Goal: Task Accomplishment & Management: Manage account settings

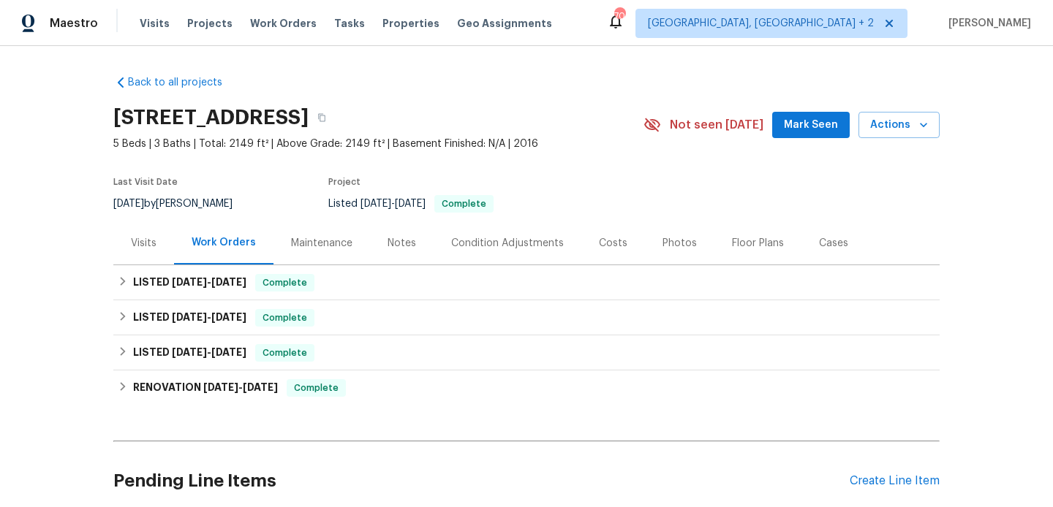
scroll to position [122, 0]
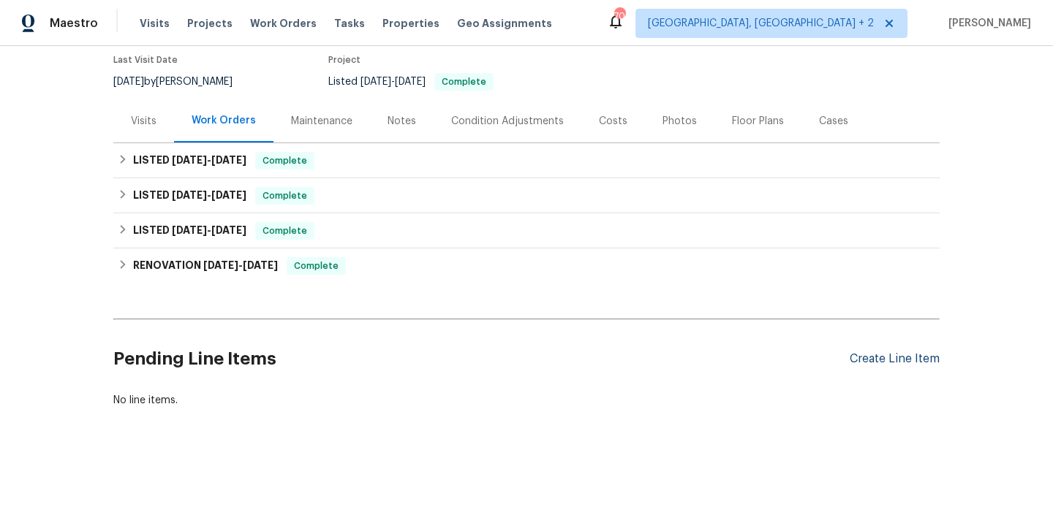
click at [877, 360] on div "Create Line Item" at bounding box center [895, 359] width 90 height 14
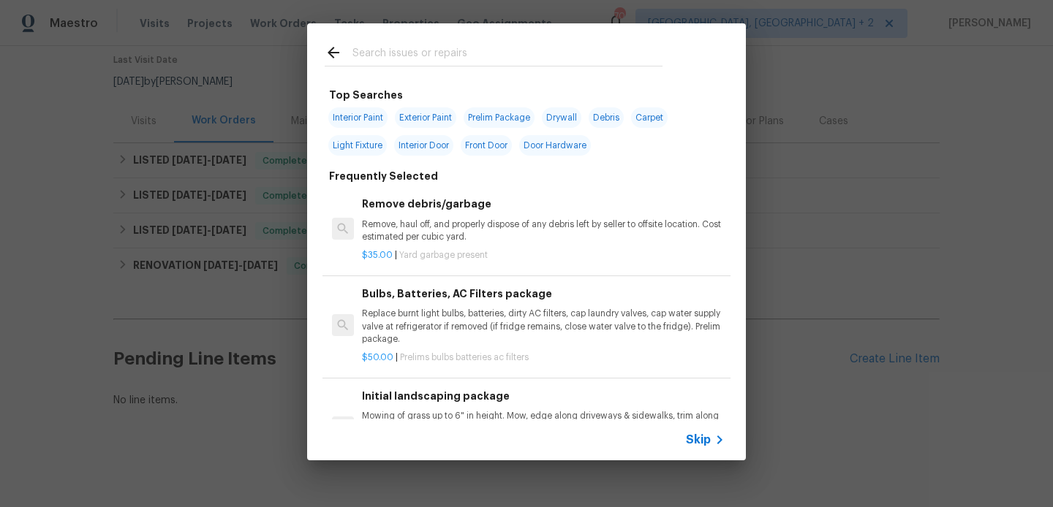
click at [437, 48] on input "text" at bounding box center [507, 55] width 310 height 22
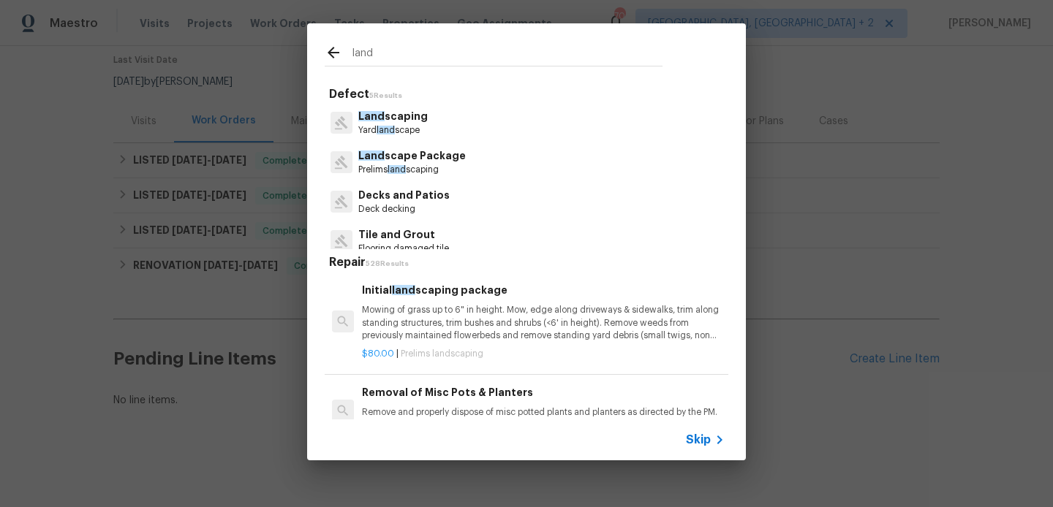
type input "land"
click at [464, 304] on div "Initial land scaping package Mowing of grass up to 6" in height. Mow, edge alon…" at bounding box center [543, 312] width 363 height 60
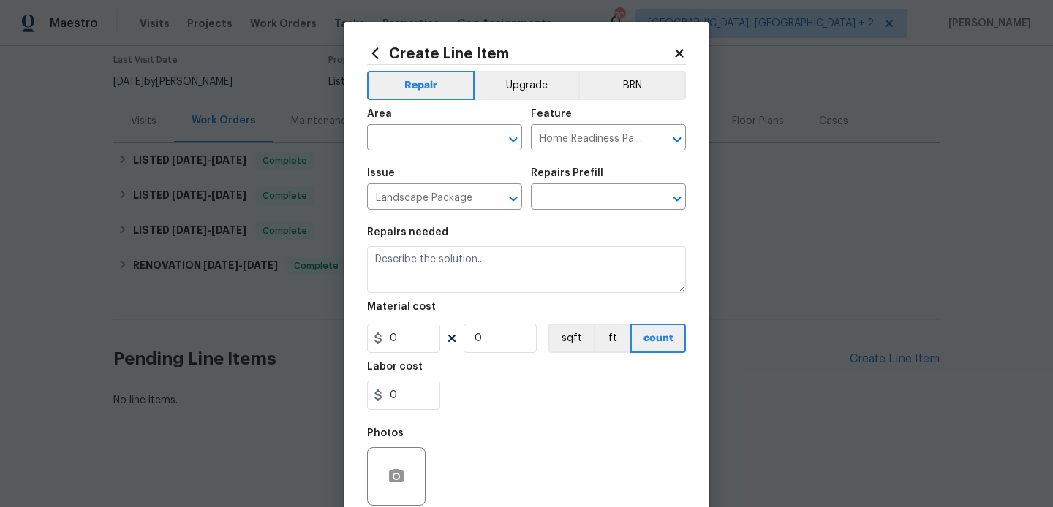
type input "Initial landscaping package $80.00"
type textarea "Mowing of grass up to 6" in height. Mow, edge along driveways & sidewalks, trim…"
type input "80"
type input "1"
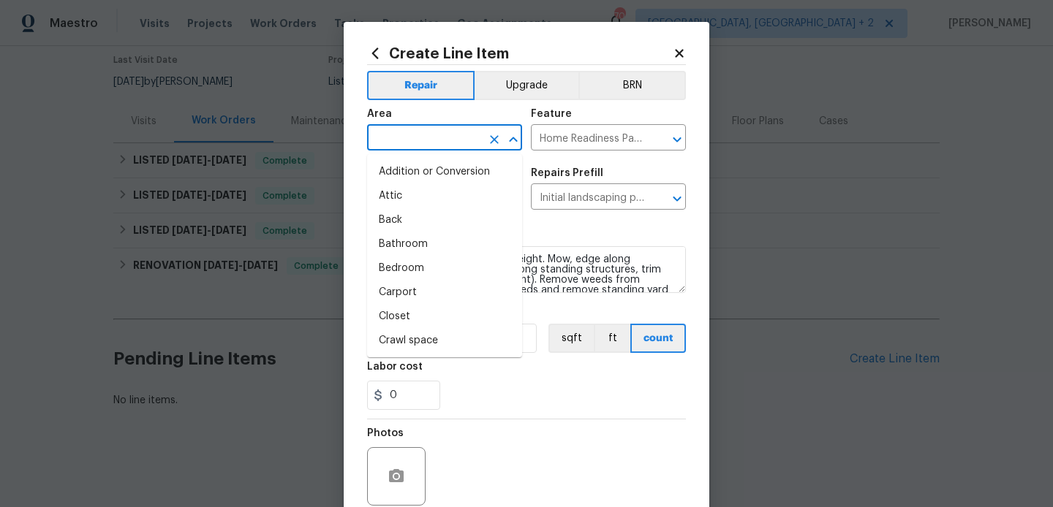
click at [456, 148] on input "text" at bounding box center [424, 139] width 114 height 23
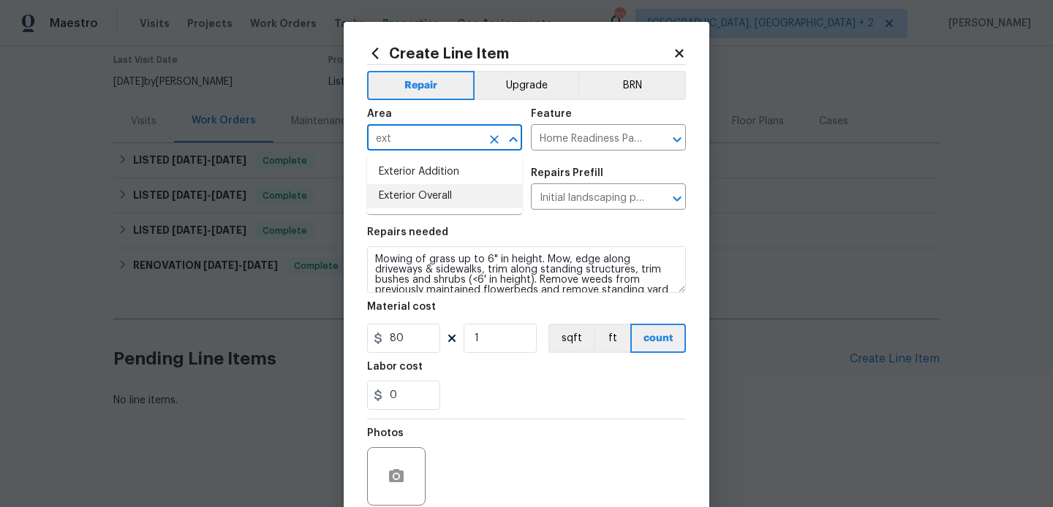
click at [448, 205] on li "Exterior Overall" at bounding box center [444, 196] width 155 height 24
type input "Exterior Overall"
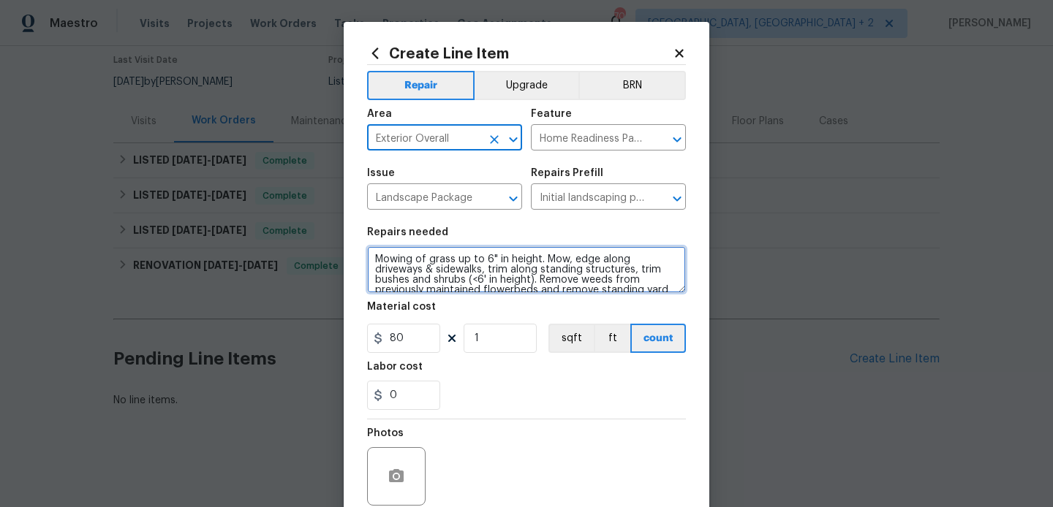
click at [461, 260] on textarea "Mowing of grass up to 6" in height. Mow, edge along driveways & sidewalks, trim…" at bounding box center [526, 269] width 319 height 47
paste textarea "Landscaping team has reported a water leak originating from an irrigation line.…"
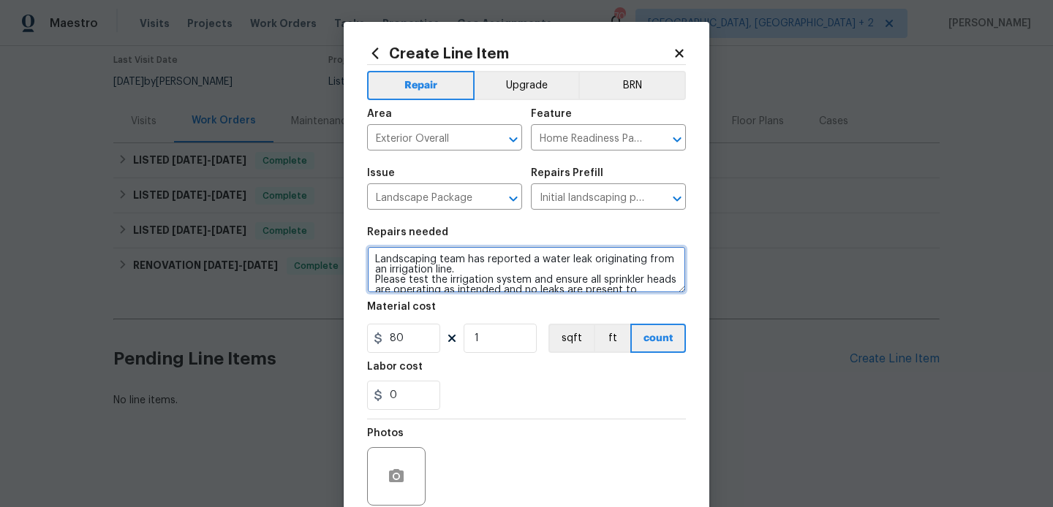
scroll to position [51, 0]
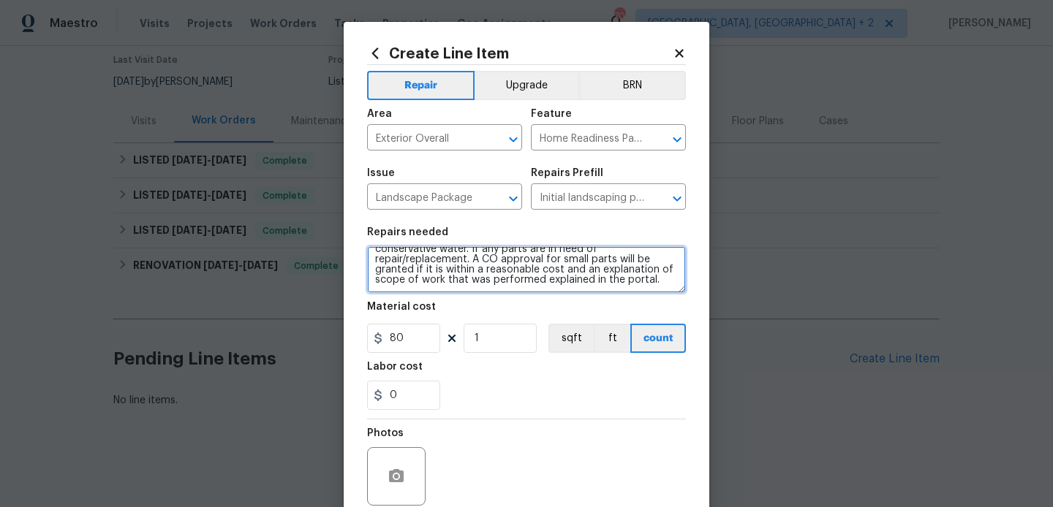
type textarea "Landscaping team has reported a water leak originating from an irrigation line.…"
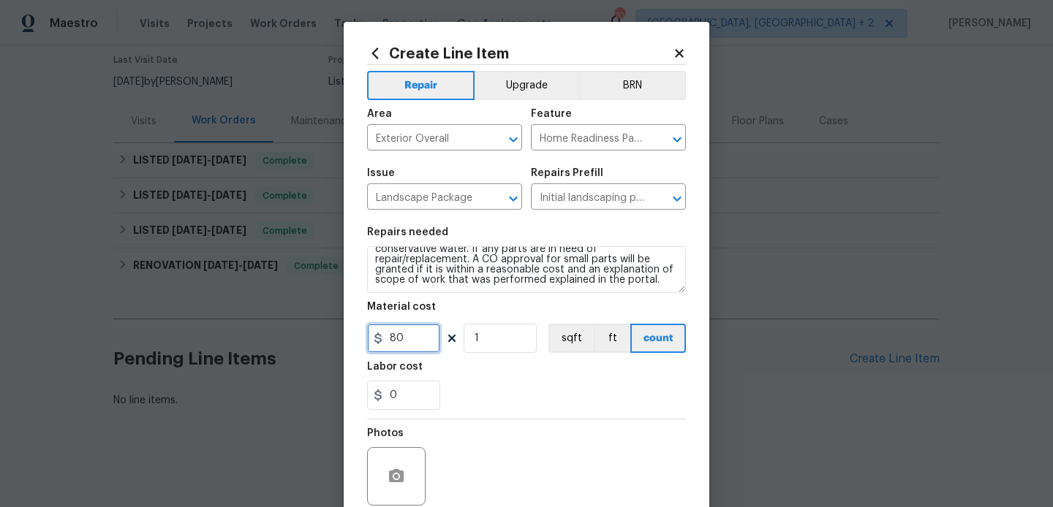
click at [394, 335] on input "80" at bounding box center [403, 338] width 73 height 29
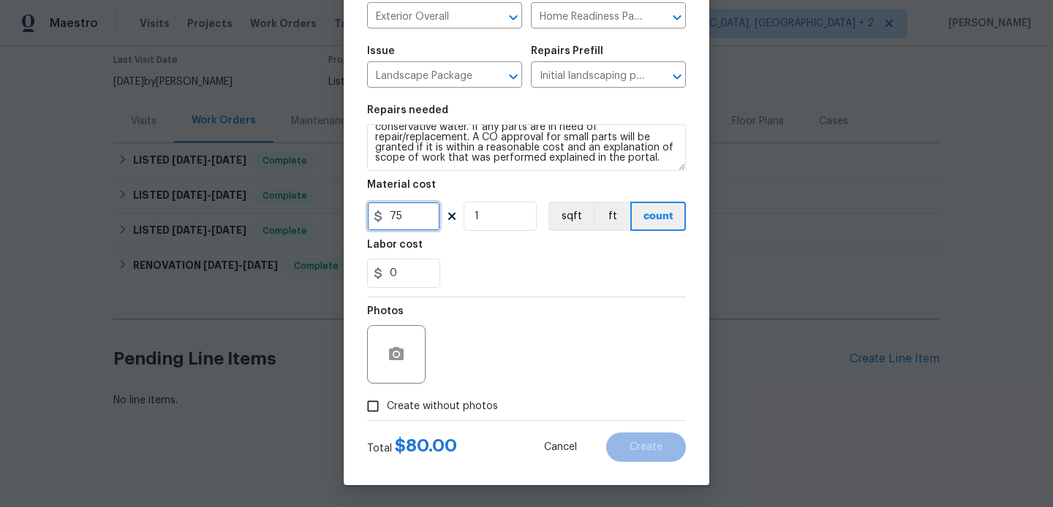
type input "75"
click at [456, 413] on span "Create without photos" at bounding box center [442, 406] width 111 height 15
click at [387, 413] on input "Create without photos" at bounding box center [373, 407] width 28 height 28
checkbox input "true"
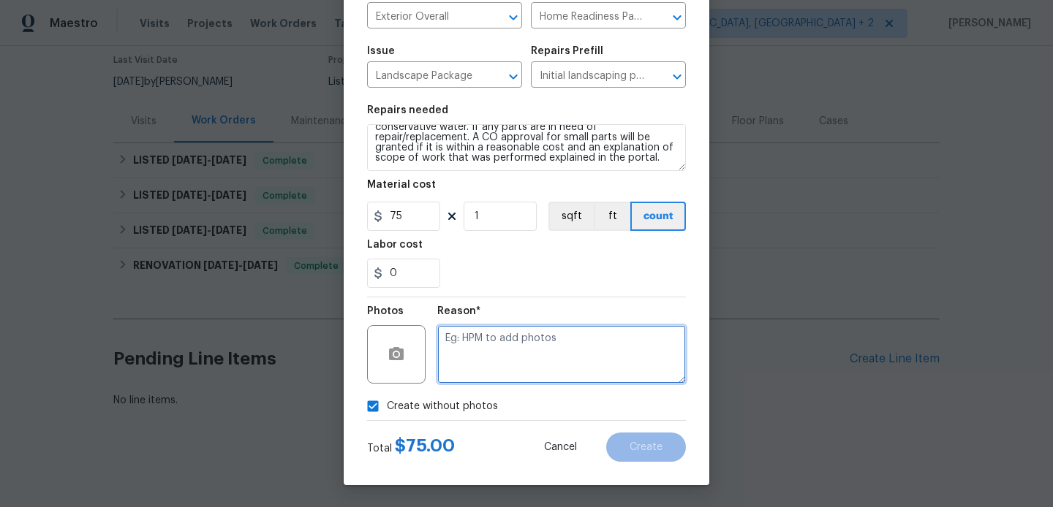
click at [577, 353] on textarea at bounding box center [561, 354] width 249 height 58
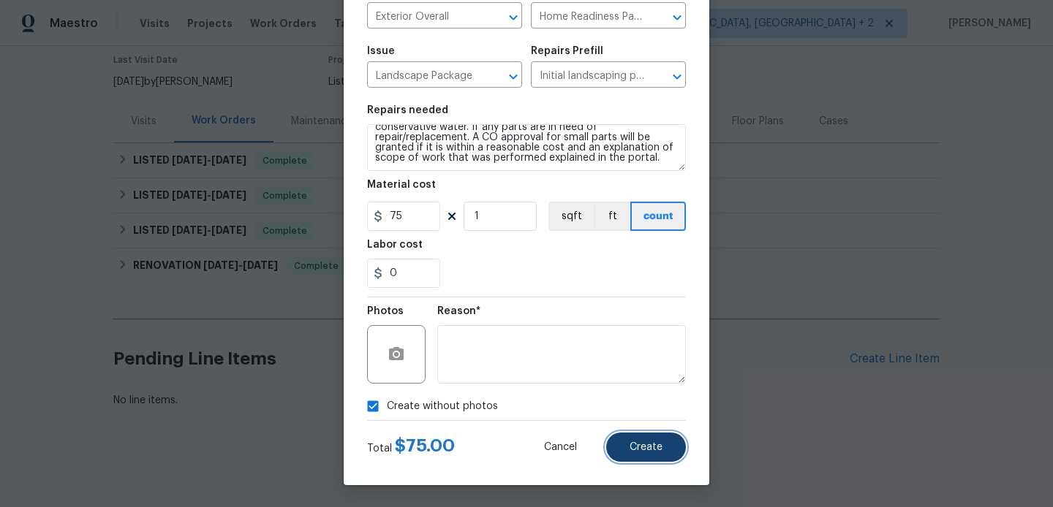
click at [630, 449] on span "Create" at bounding box center [646, 447] width 33 height 11
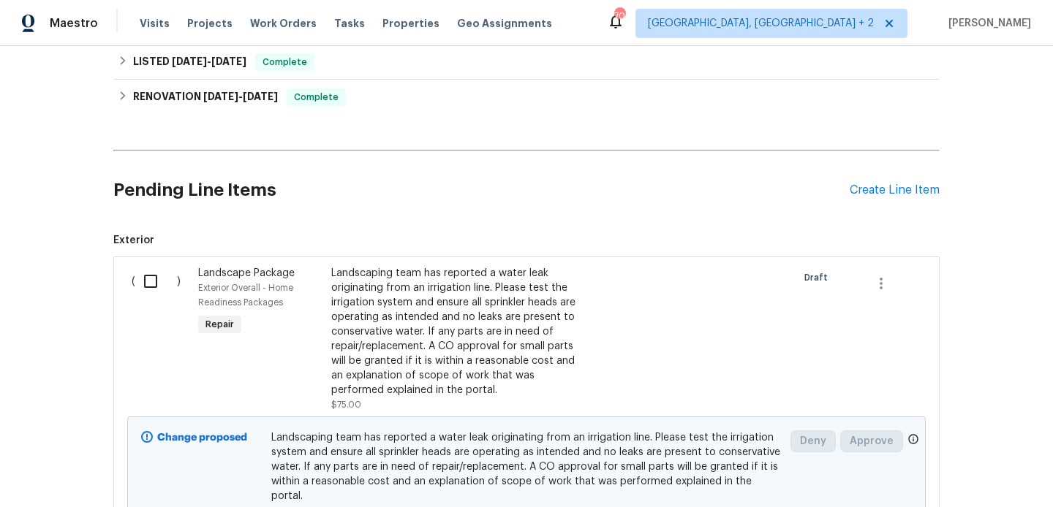
scroll to position [420, 0]
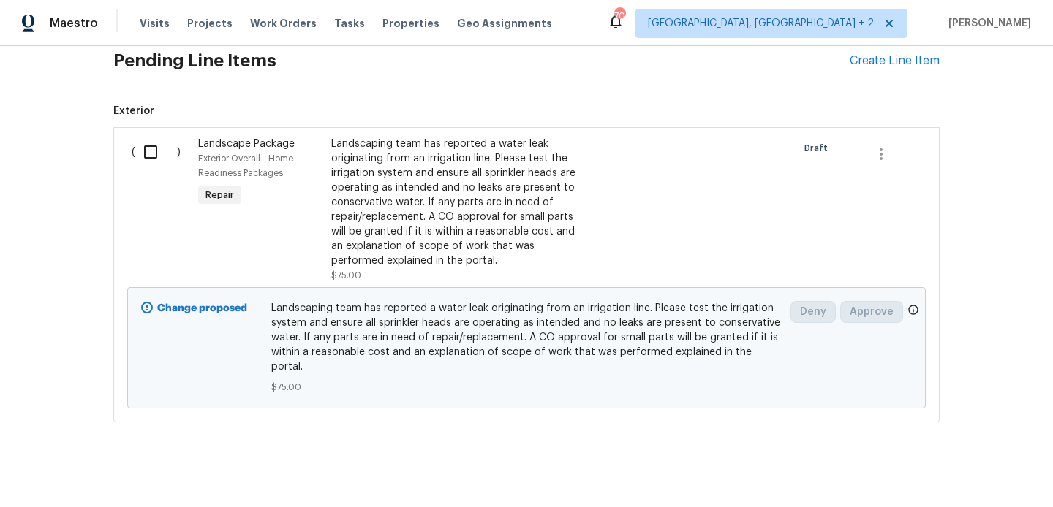
click at [146, 142] on input "checkbox" at bounding box center [156, 152] width 42 height 31
checkbox input "true"
click at [943, 466] on span "Create Work Order" at bounding box center [969, 471] width 97 height 18
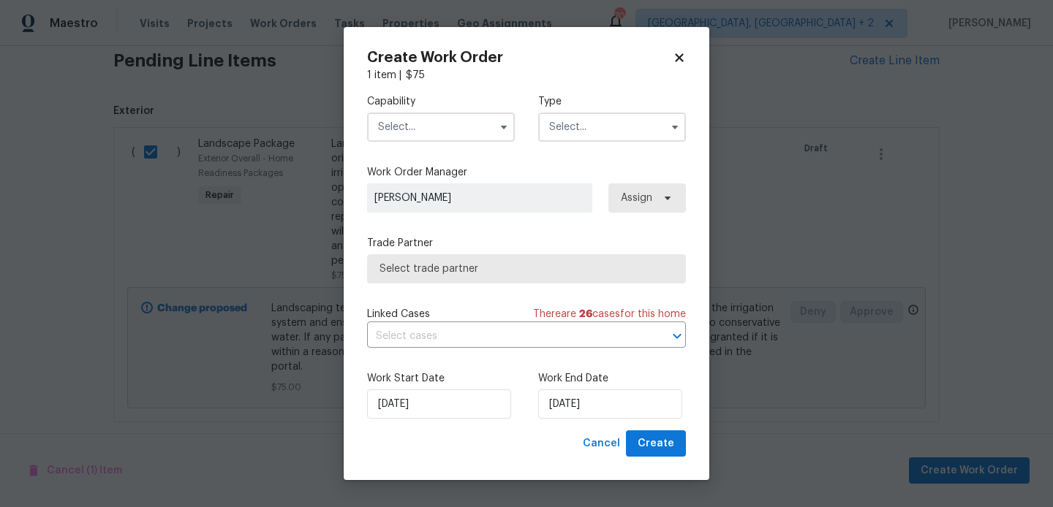
click at [425, 126] on input "text" at bounding box center [441, 127] width 148 height 29
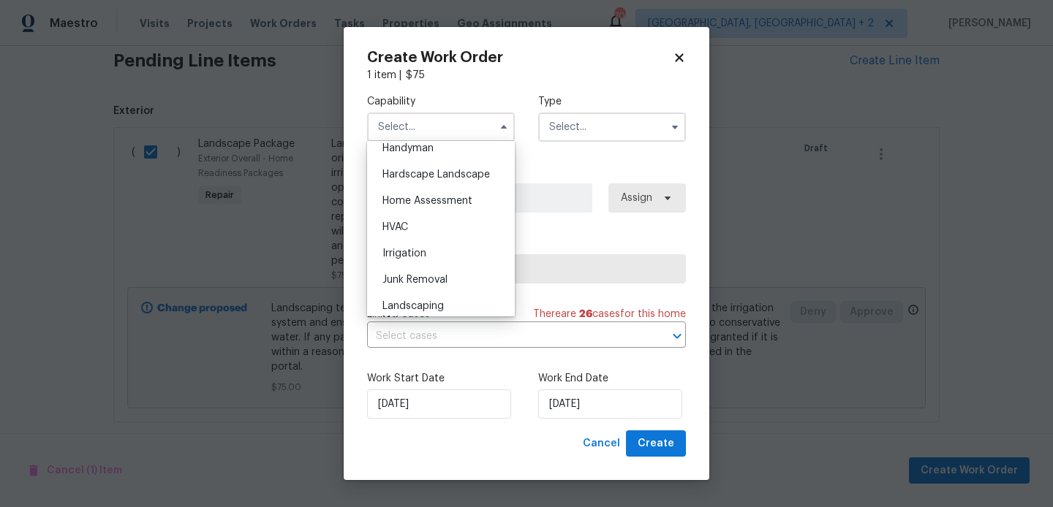
scroll to position [952, 0]
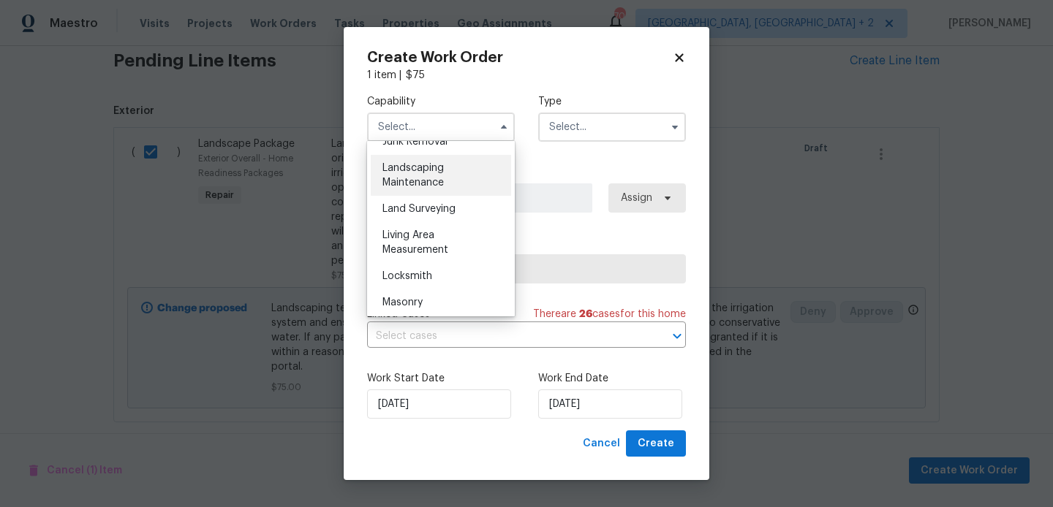
click at [418, 185] on span "Landscaping Maintenance" at bounding box center [412, 175] width 61 height 25
type input "Landscaping Maintenance"
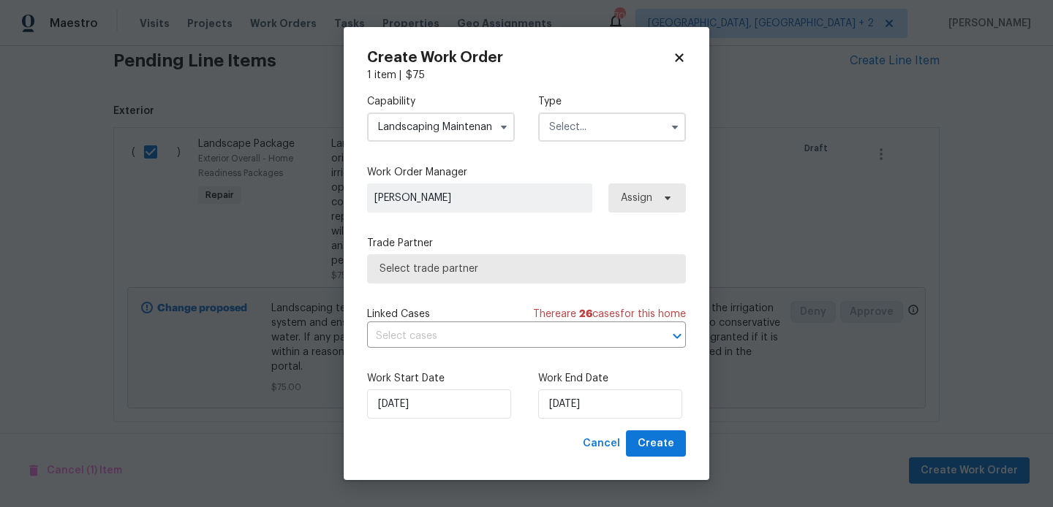
click at [572, 143] on div "Capability Landscaping Maintenance Type" at bounding box center [526, 118] width 319 height 71
click at [578, 131] on input "text" at bounding box center [612, 127] width 148 height 29
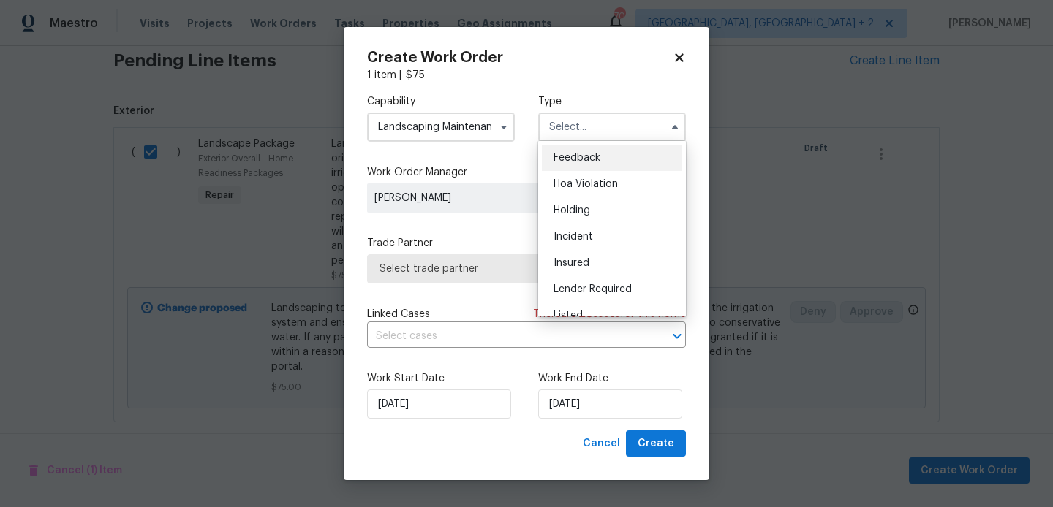
click at [578, 149] on div "Feedback" at bounding box center [612, 158] width 140 height 26
type input "Feedback"
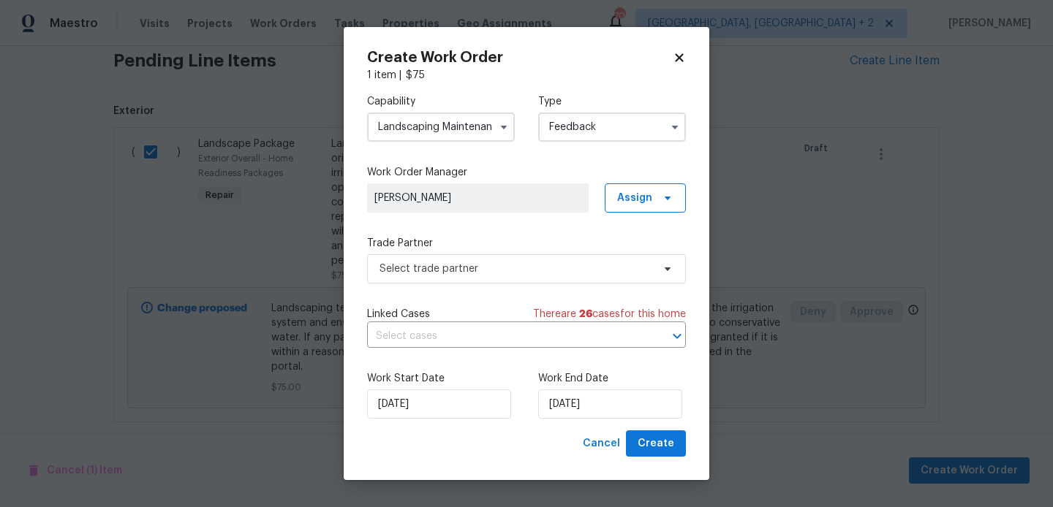
click at [451, 284] on div "Capability Landscaping Maintenance Type Feedback Work Order Manager Blessida An…" at bounding box center [526, 257] width 319 height 348
click at [449, 277] on span "Select trade partner" at bounding box center [526, 268] width 319 height 29
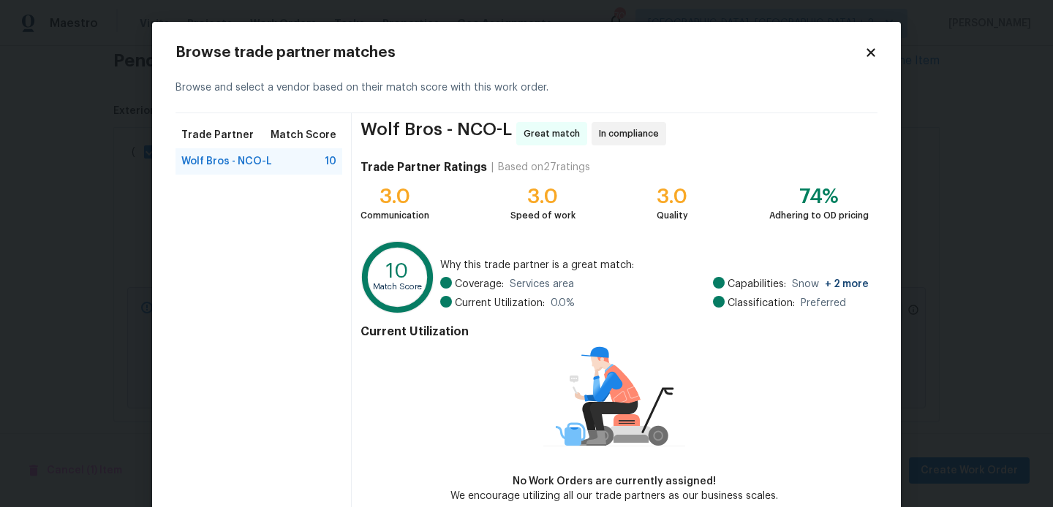
scroll to position [76, 0]
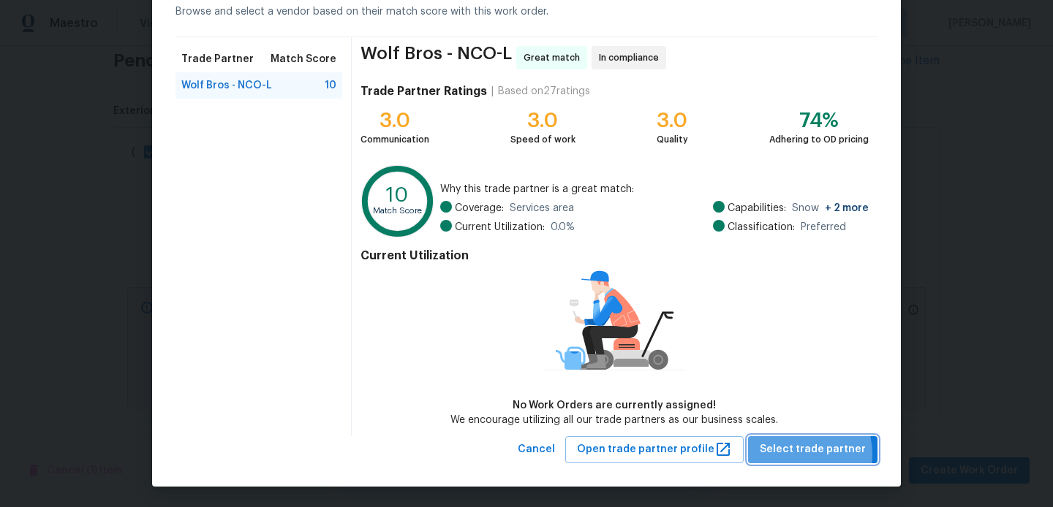
click at [796, 454] on span "Select trade partner" at bounding box center [813, 450] width 106 height 18
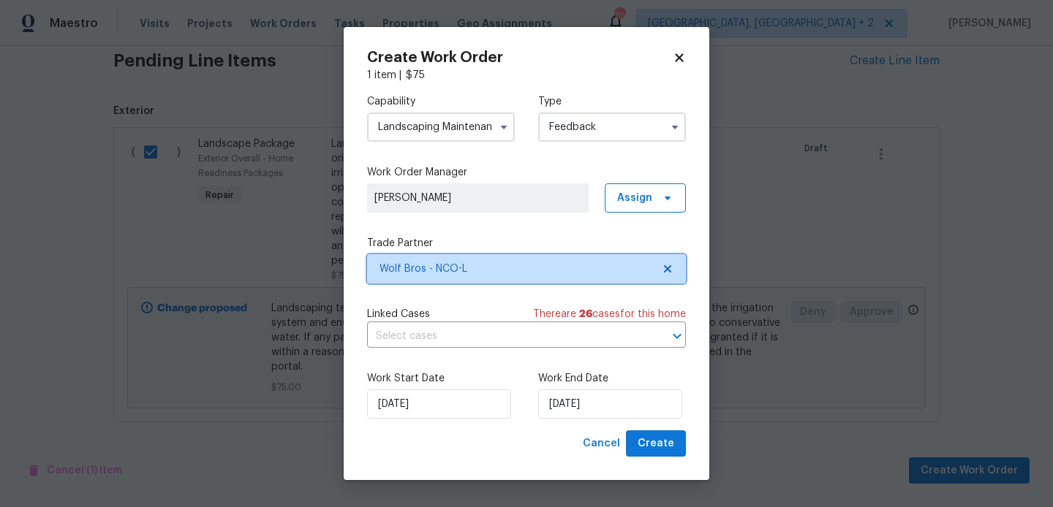
scroll to position [0, 0]
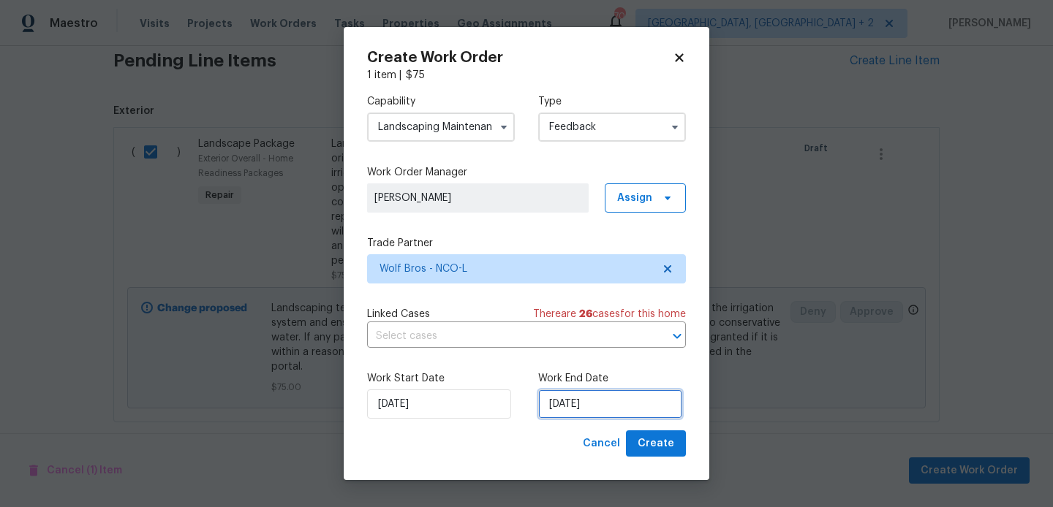
click at [607, 410] on input "[DATE]" at bounding box center [610, 404] width 144 height 29
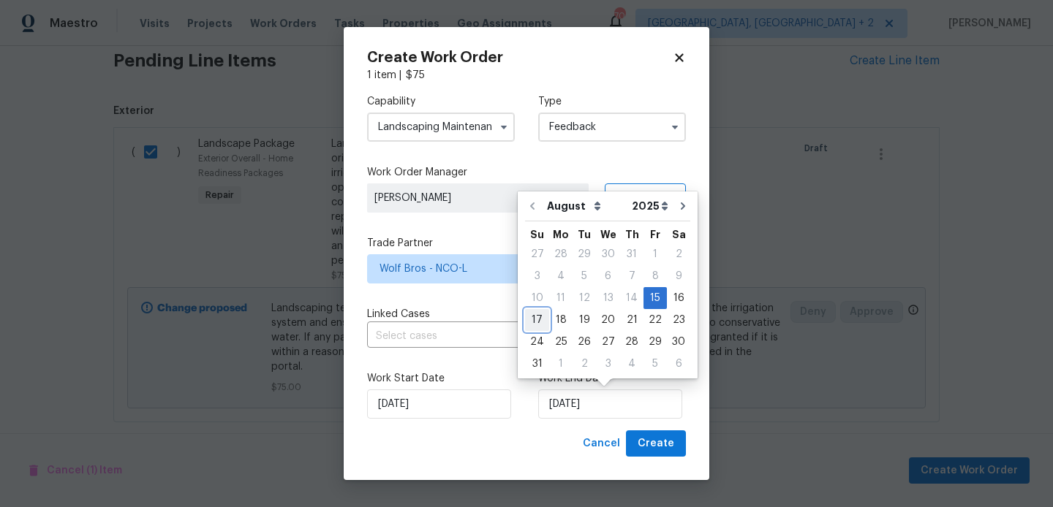
click at [540, 320] on div "17" at bounding box center [537, 320] width 24 height 20
type input "[DATE]"
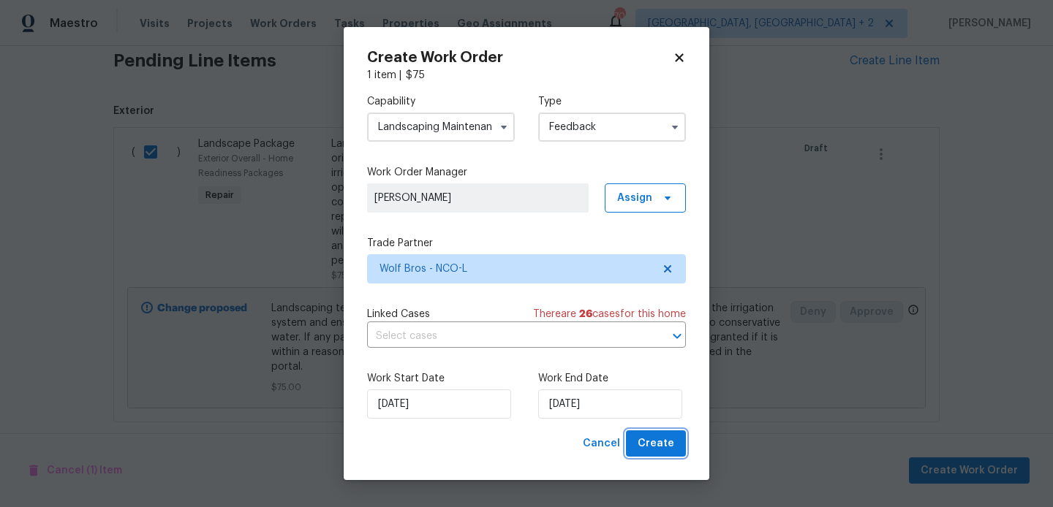
click at [649, 442] on span "Create" at bounding box center [656, 444] width 37 height 18
checkbox input "false"
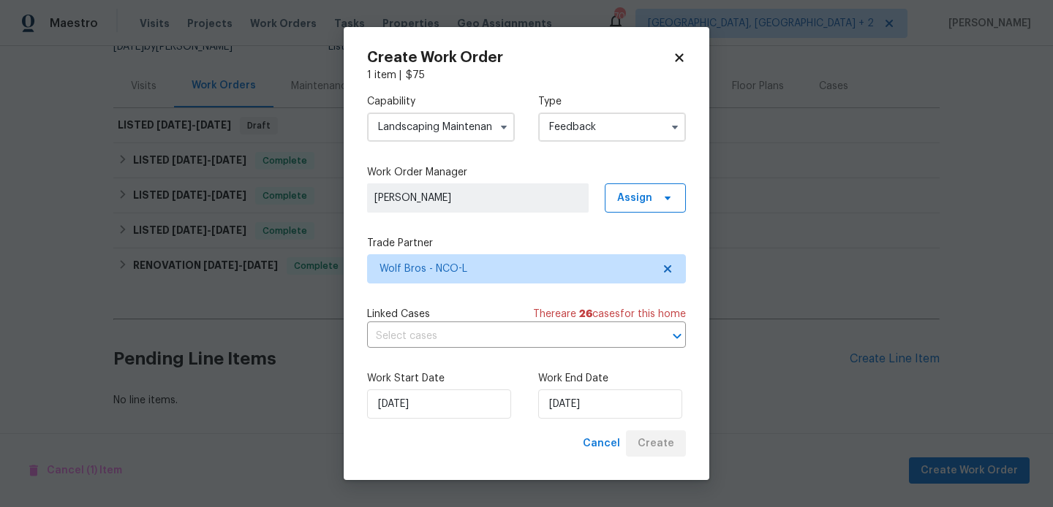
scroll to position [157, 0]
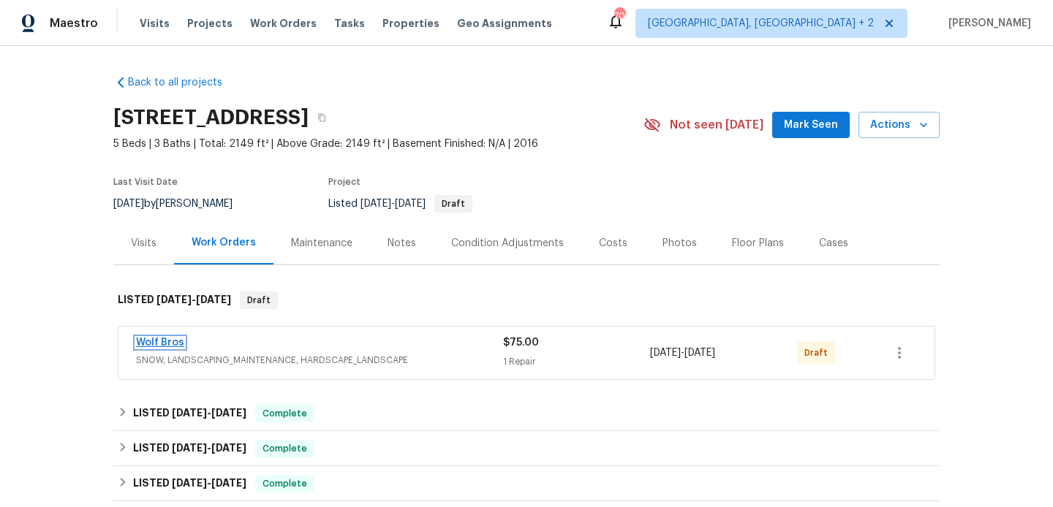
click at [165, 339] on link "Wolf Bros" at bounding box center [160, 343] width 48 height 10
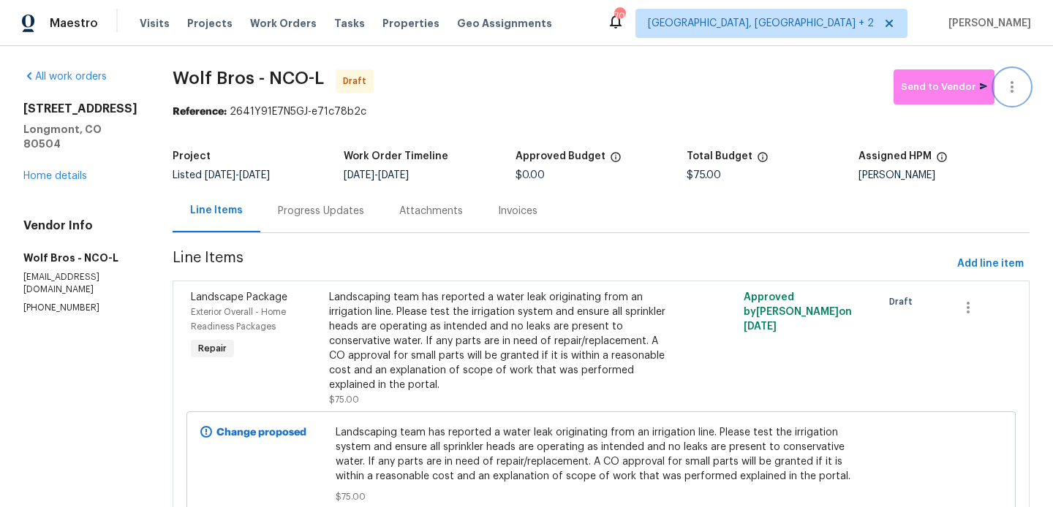
click at [1013, 72] on button "button" at bounding box center [1011, 86] width 35 height 35
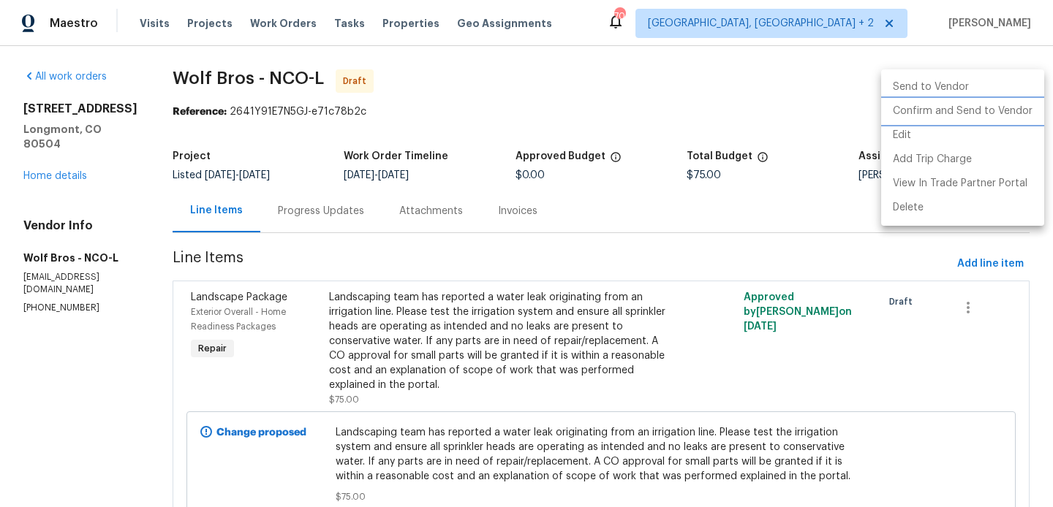
click at [1011, 115] on li "Confirm and Send to Vendor" at bounding box center [962, 111] width 163 height 24
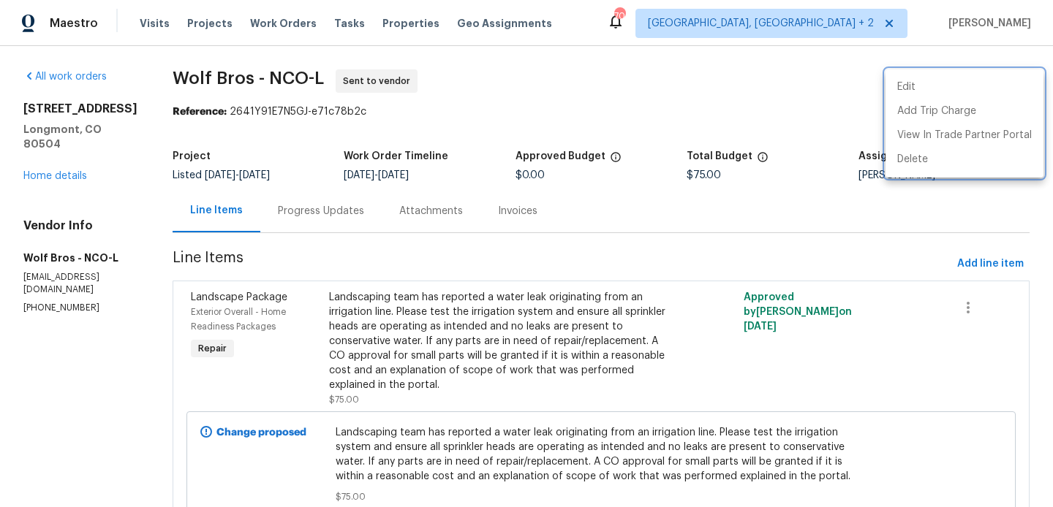
click at [353, 226] on div at bounding box center [526, 253] width 1053 height 507
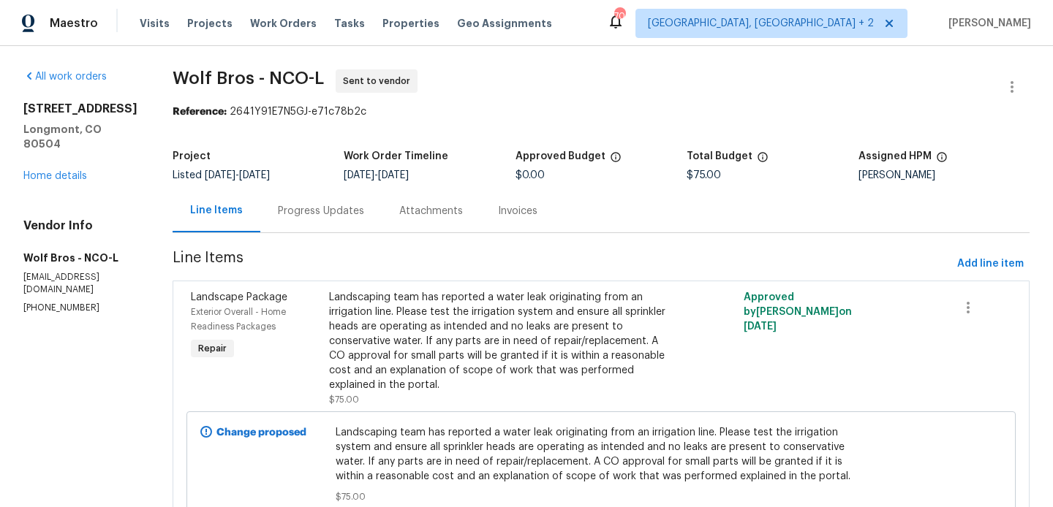
click at [353, 226] on div "Progress Updates" at bounding box center [320, 210] width 121 height 43
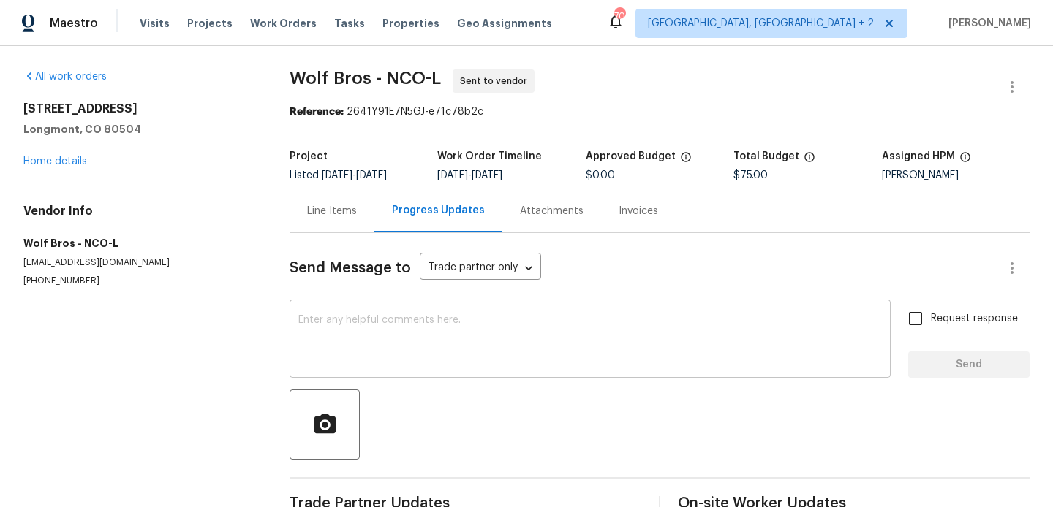
click at [426, 343] on textarea at bounding box center [590, 340] width 584 height 51
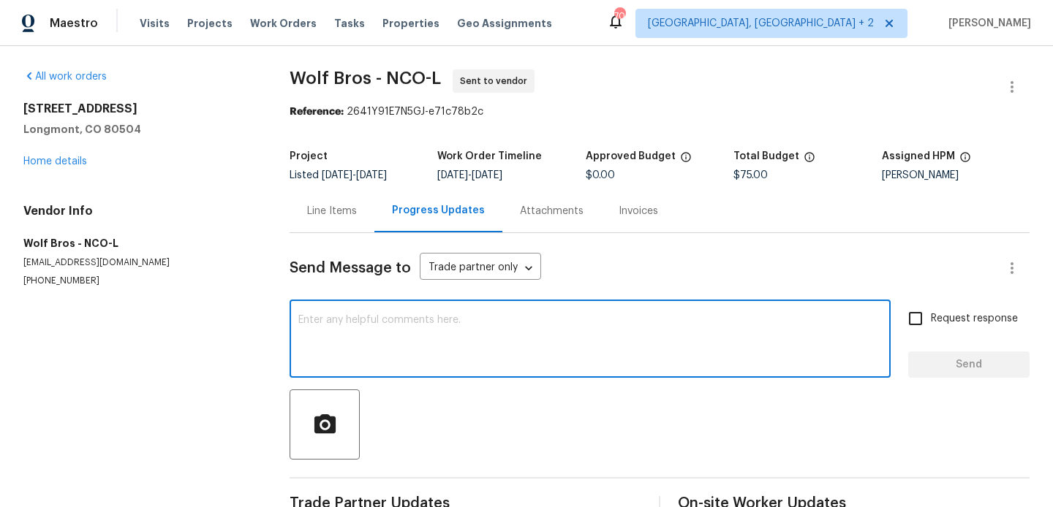
paste textarea "Hi, this is Blessida with Opendoor. I’m confirming you received the WO for the …"
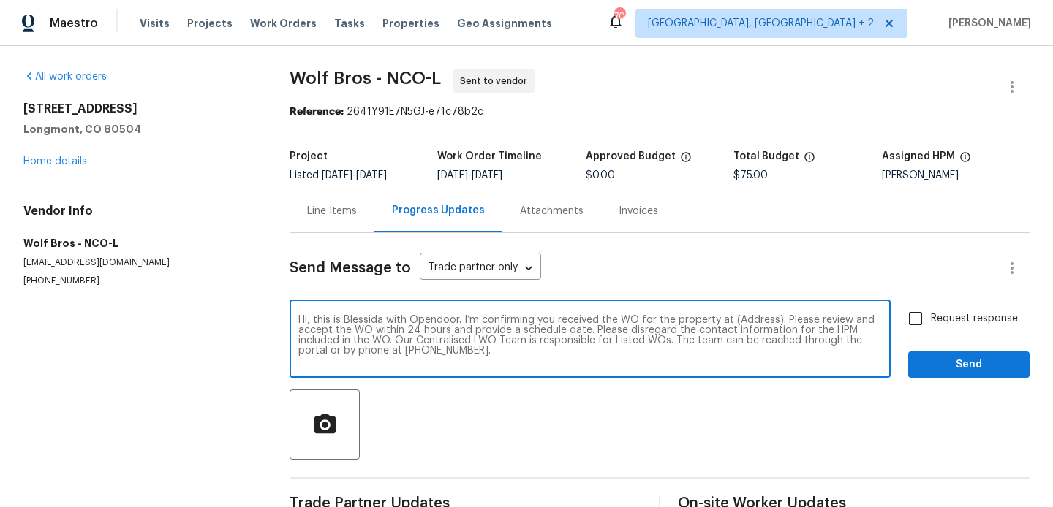
click at [749, 330] on textarea "Hi, this is Blessida with Opendoor. I’m confirming you received the WO for the …" at bounding box center [590, 340] width 584 height 51
paste textarea "[STREET_ADDRESS]"
type textarea "Hi, this is Blessida with Opendoor. I’m confirming you received the WO for the …"
click at [922, 328] on input "Request response" at bounding box center [915, 318] width 31 height 31
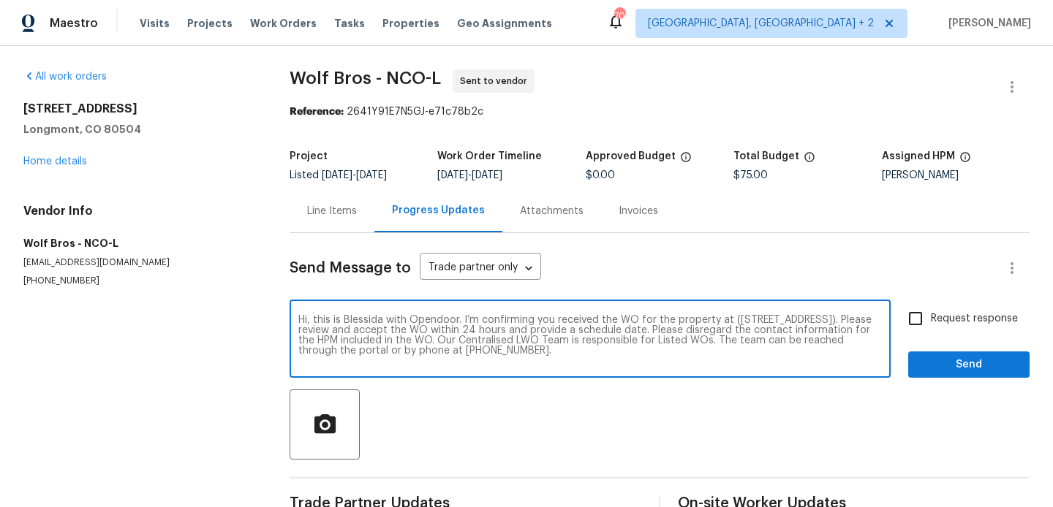
checkbox input "true"
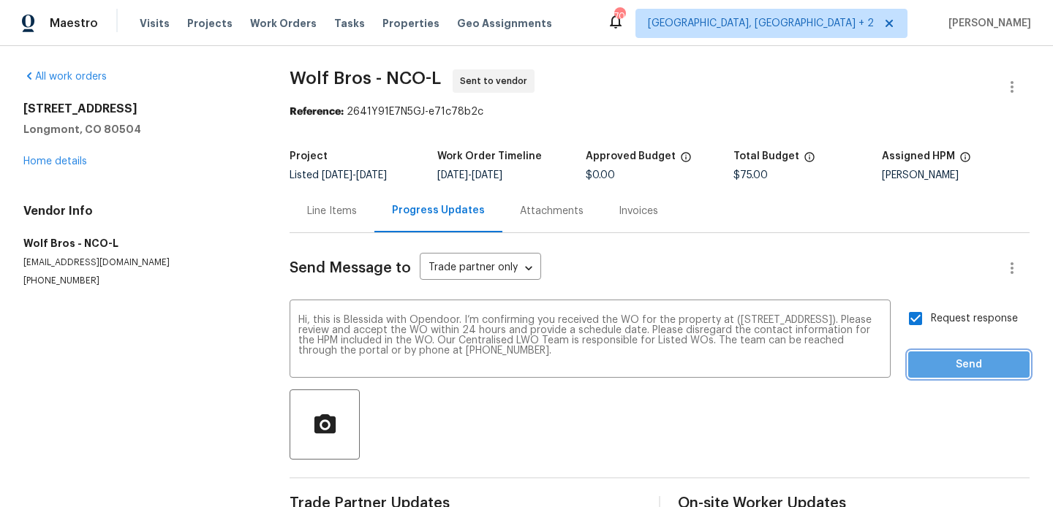
click at [922, 354] on button "Send" at bounding box center [968, 365] width 121 height 27
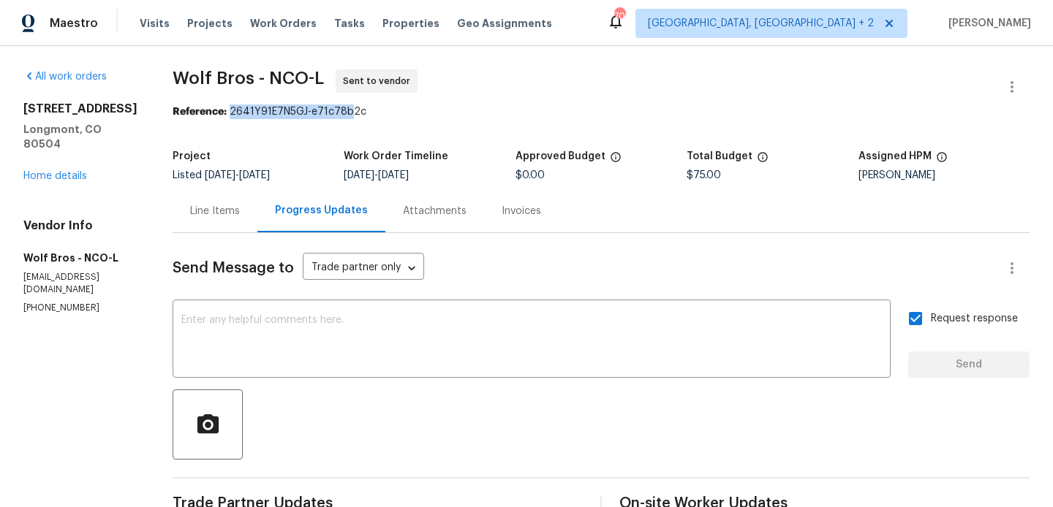
drag, startPoint x: 219, startPoint y: 110, endPoint x: 333, endPoint y: 110, distance: 114.1
click at [333, 110] on div "Reference: 2641Y91E7N5GJ-e71c78b2c" at bounding box center [601, 112] width 857 height 15
drag, startPoint x: 350, startPoint y: 111, endPoint x: 217, endPoint y: 115, distance: 133.1
click at [217, 115] on div "Reference: 2641Y91E7N5GJ-e71c78b2c" at bounding box center [601, 112] width 857 height 15
copy div "2641Y91E7N5GJ-e71c78b2c"
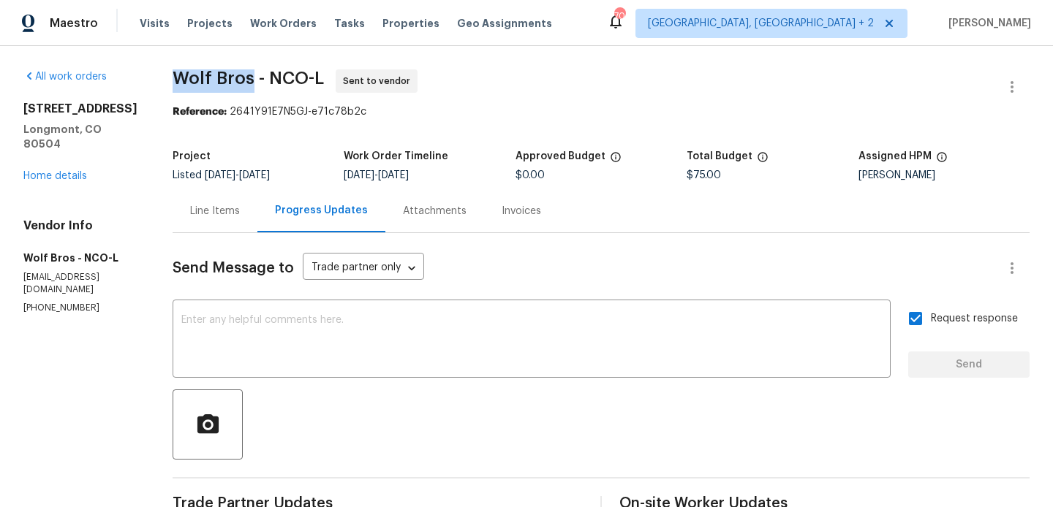
drag, startPoint x: 239, startPoint y: 80, endPoint x: 153, endPoint y: 80, distance: 86.3
click at [153, 78] on div "All work orders 1826 Sunshine Ave Longmont, CO 80504 Home details Vendor Info W…" at bounding box center [526, 352] width 1053 height 613
copy span "Wolf Bros"
click at [203, 224] on div "Line Items" at bounding box center [215, 210] width 85 height 43
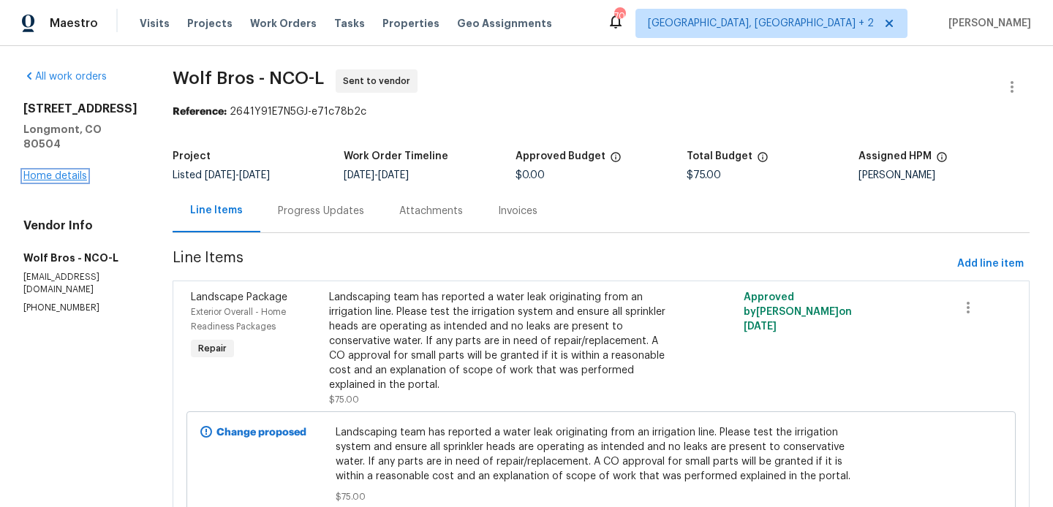
click at [73, 181] on link "Home details" at bounding box center [55, 176] width 64 height 10
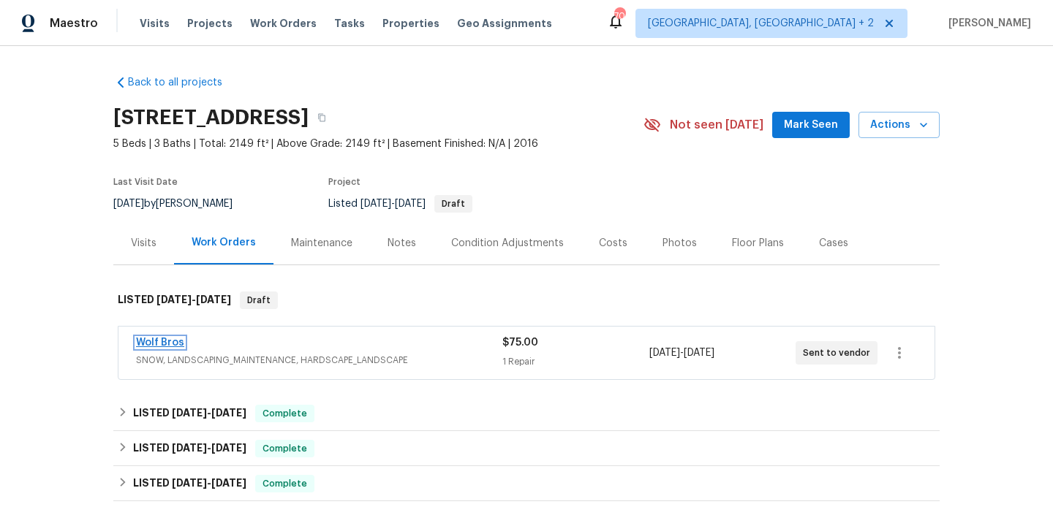
click at [167, 344] on link "Wolf Bros" at bounding box center [160, 343] width 48 height 10
